Goal: Find specific page/section: Find specific page/section

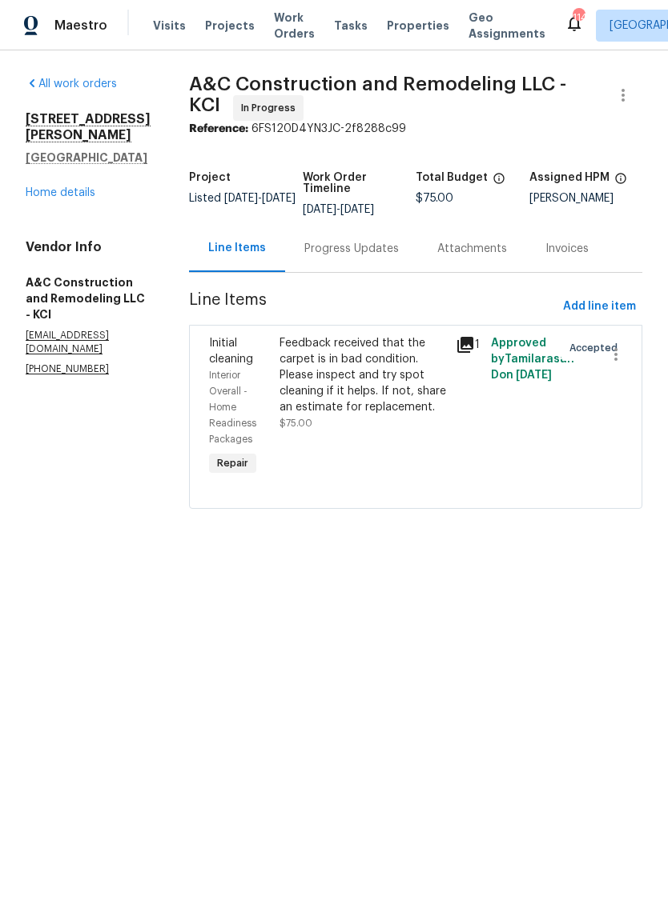
click at [473, 342] on icon at bounding box center [465, 345] width 16 height 16
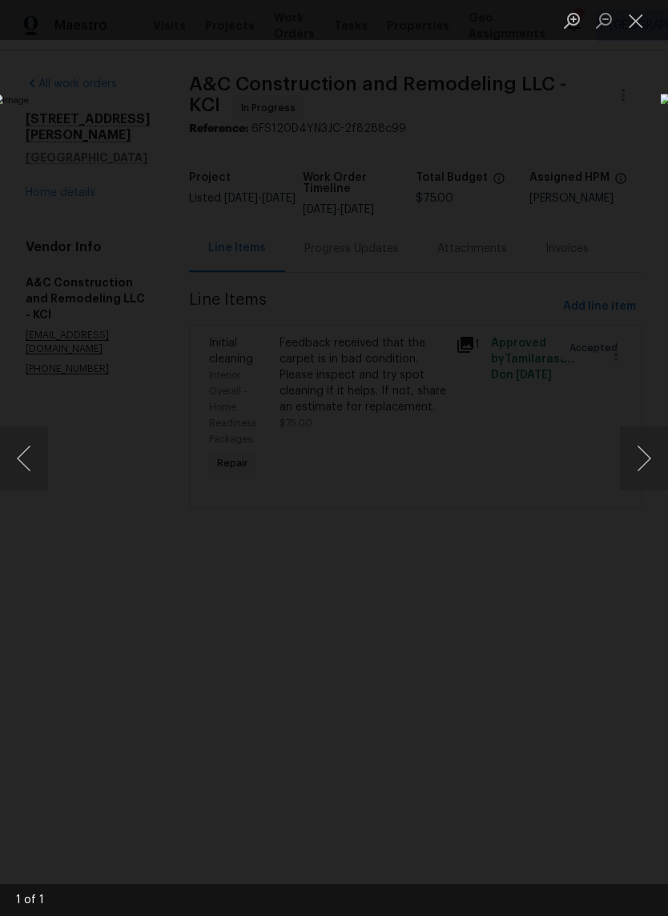
click at [639, 31] on button "Close lightbox" at bounding box center [636, 20] width 32 height 28
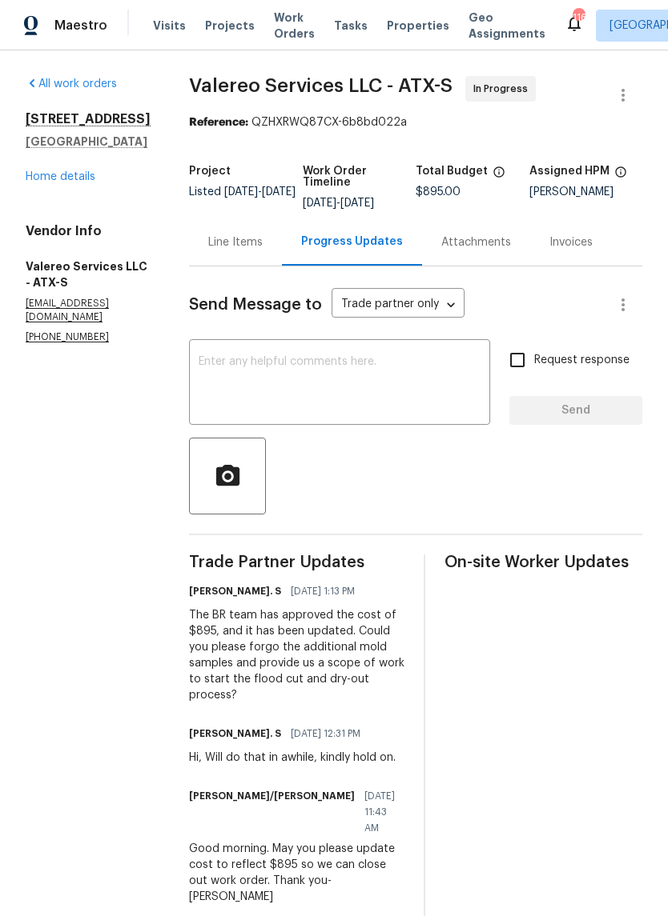
click at [230, 248] on div "Line Items" at bounding box center [235, 243] width 54 height 16
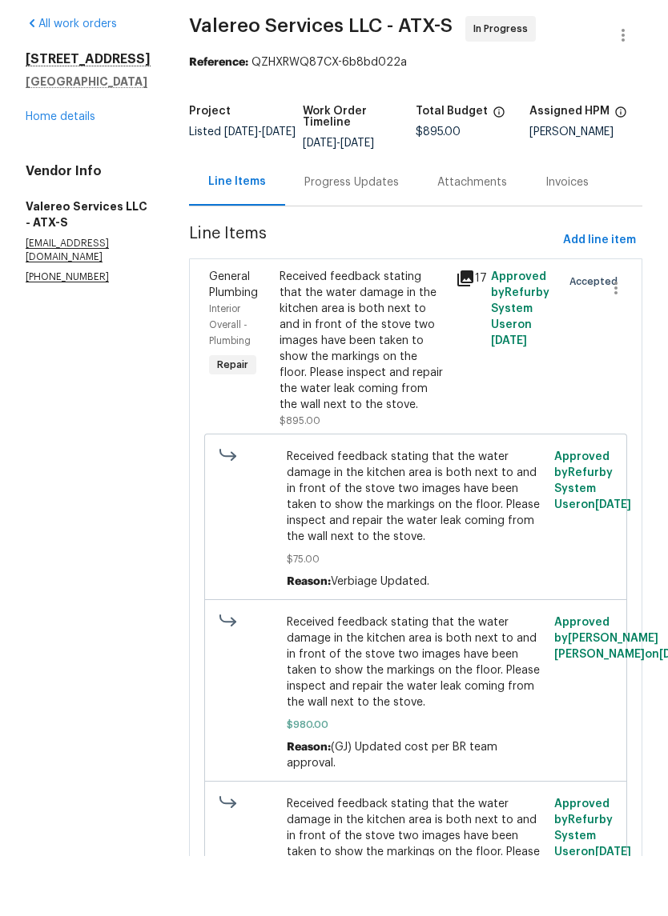
click at [94, 171] on link "Home details" at bounding box center [61, 176] width 70 height 11
